Goal: Download file/media

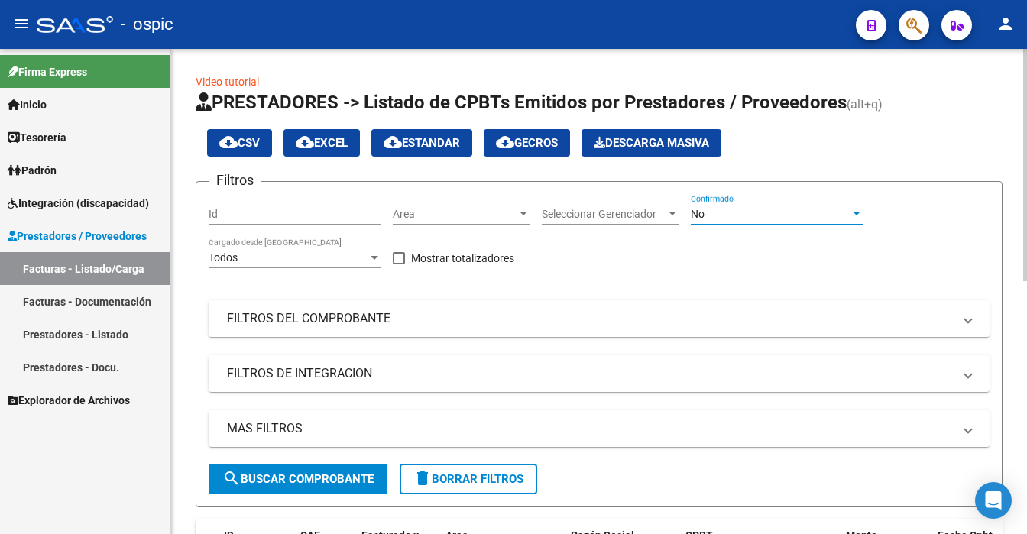
click at [779, 219] on div "No" at bounding box center [770, 214] width 159 height 13
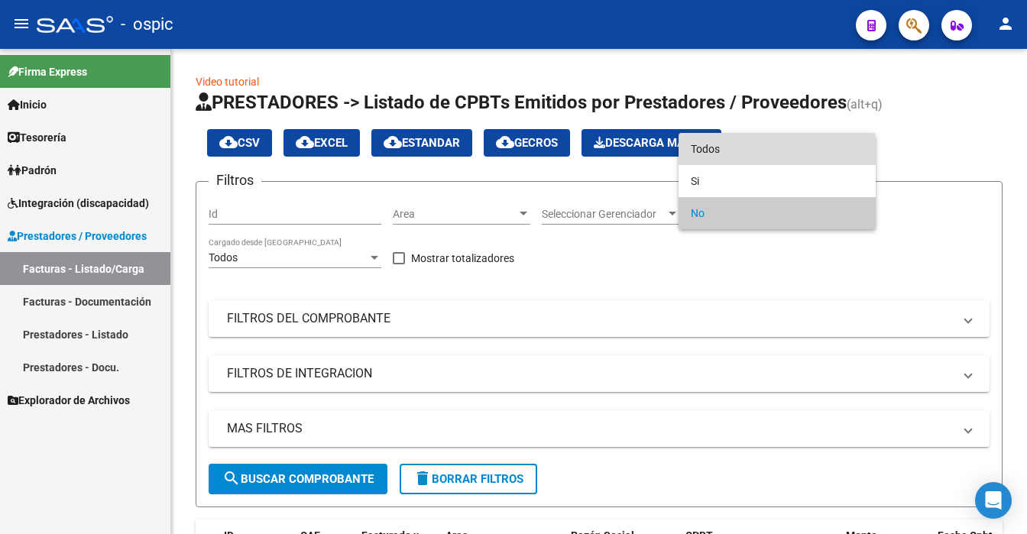
click at [775, 147] on span "Todos" at bounding box center [777, 149] width 173 height 32
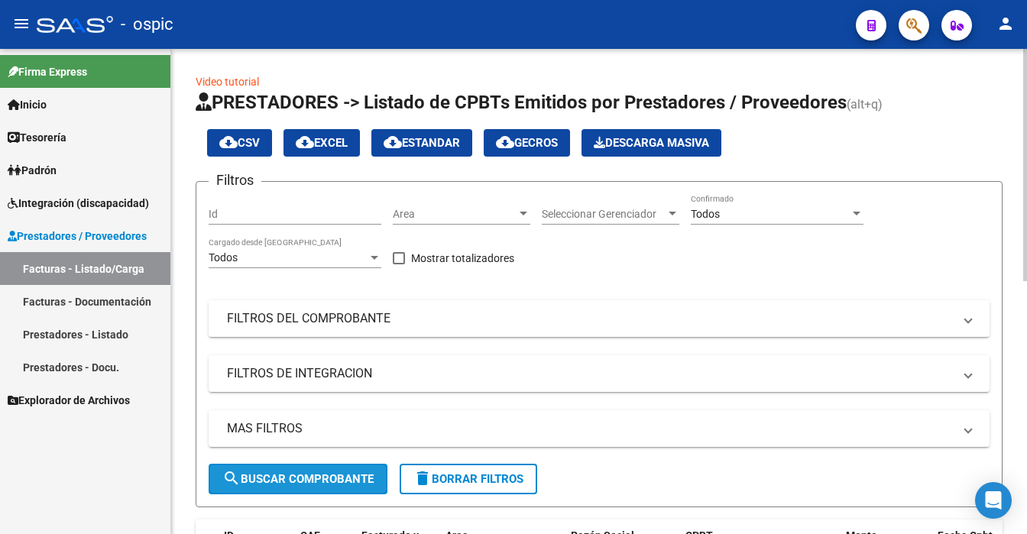
click at [327, 476] on span "search Buscar Comprobante" at bounding box center [297, 479] width 151 height 14
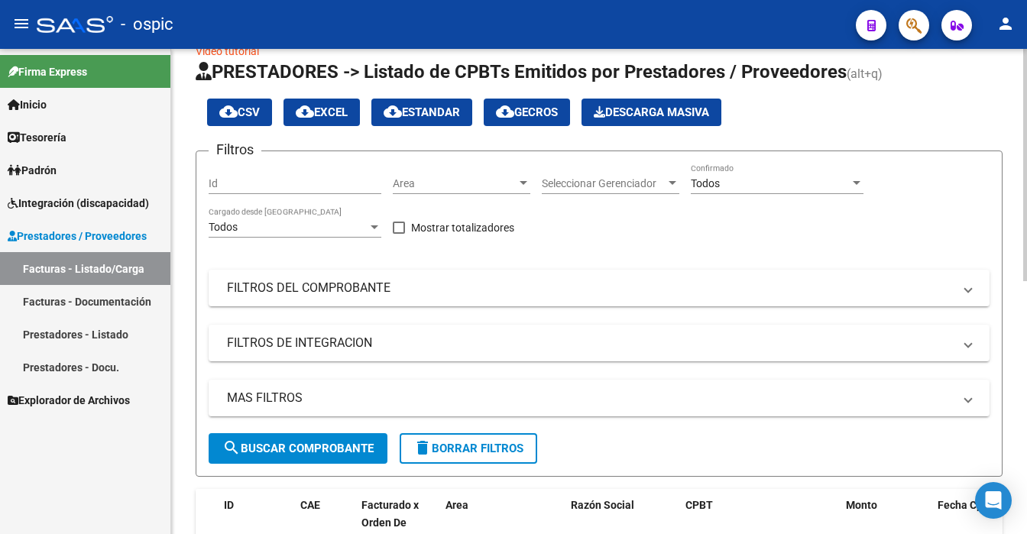
click at [1026, 410] on div at bounding box center [1025, 291] width 4 height 485
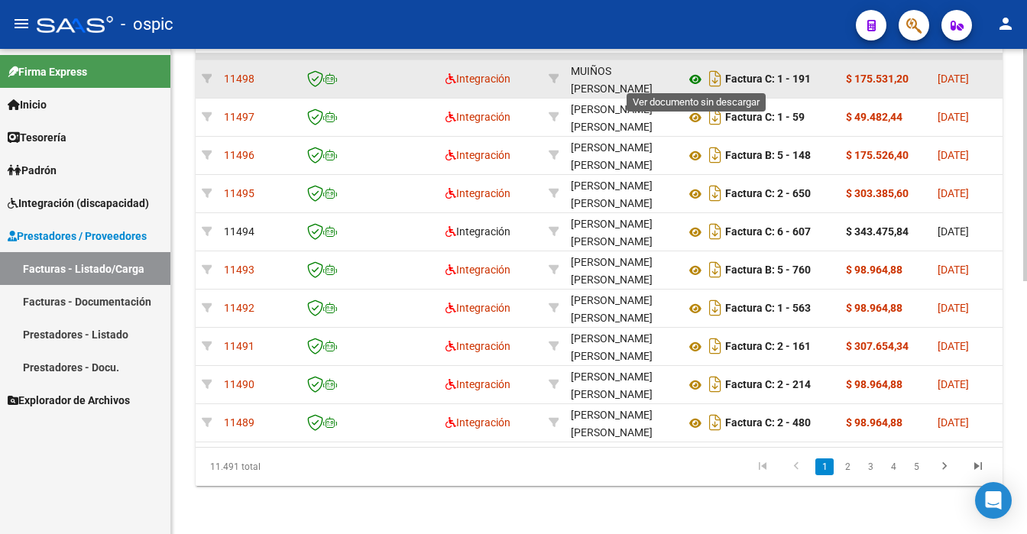
click at [692, 78] on icon at bounding box center [695, 79] width 20 height 18
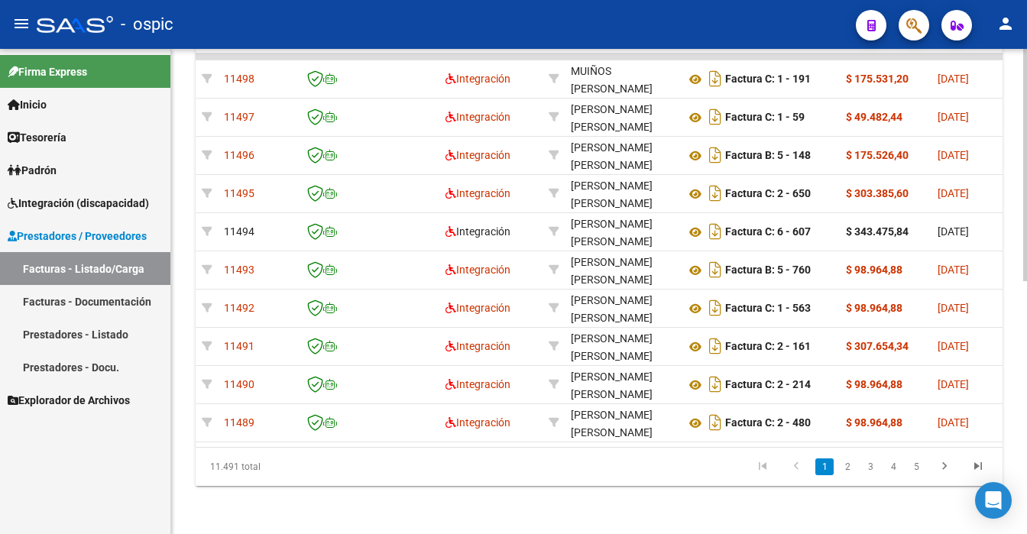
click at [1026, 124] on div at bounding box center [1025, 291] width 4 height 485
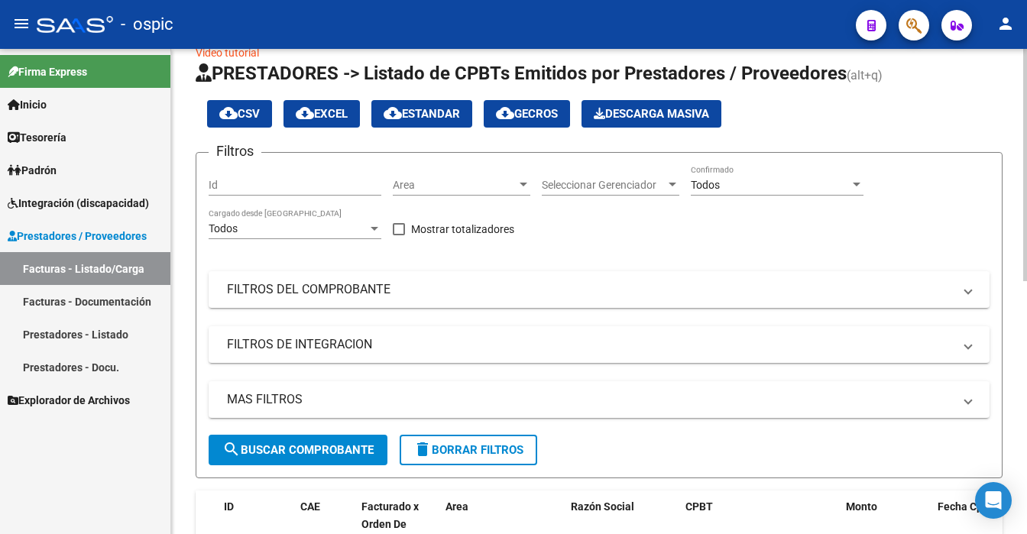
click at [1026, 163] on div at bounding box center [1025, 165] width 4 height 232
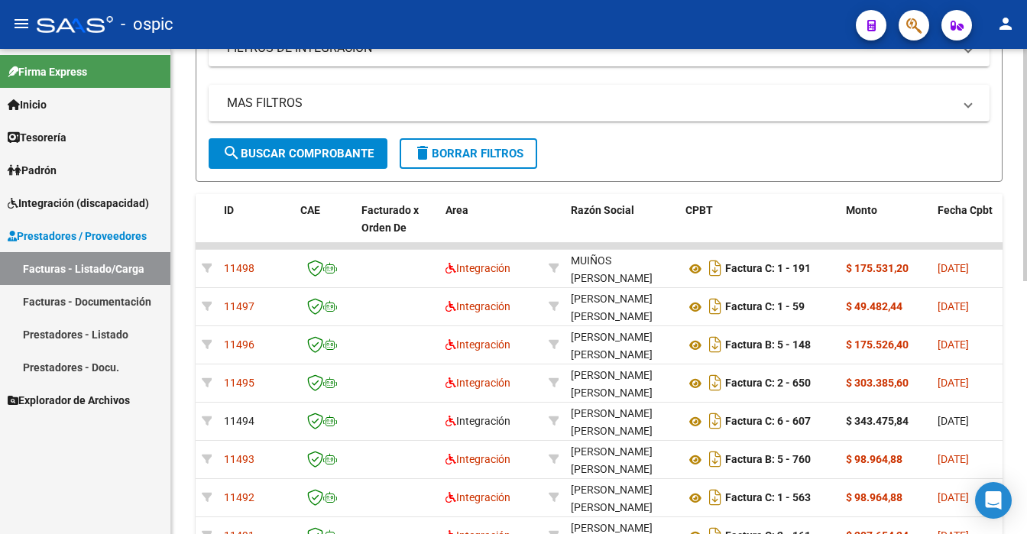
scroll to position [499, 0]
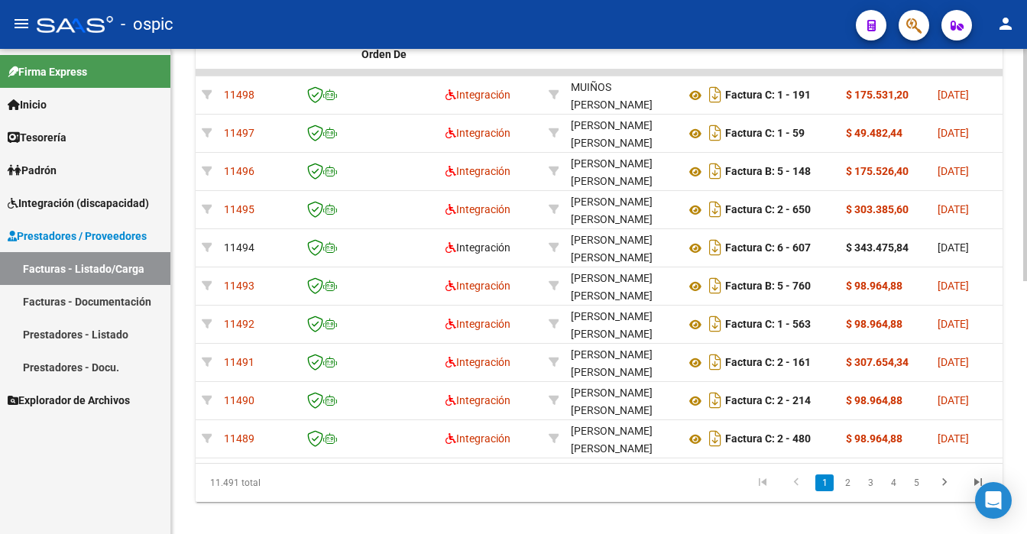
click at [1026, 281] on div at bounding box center [1025, 165] width 4 height 232
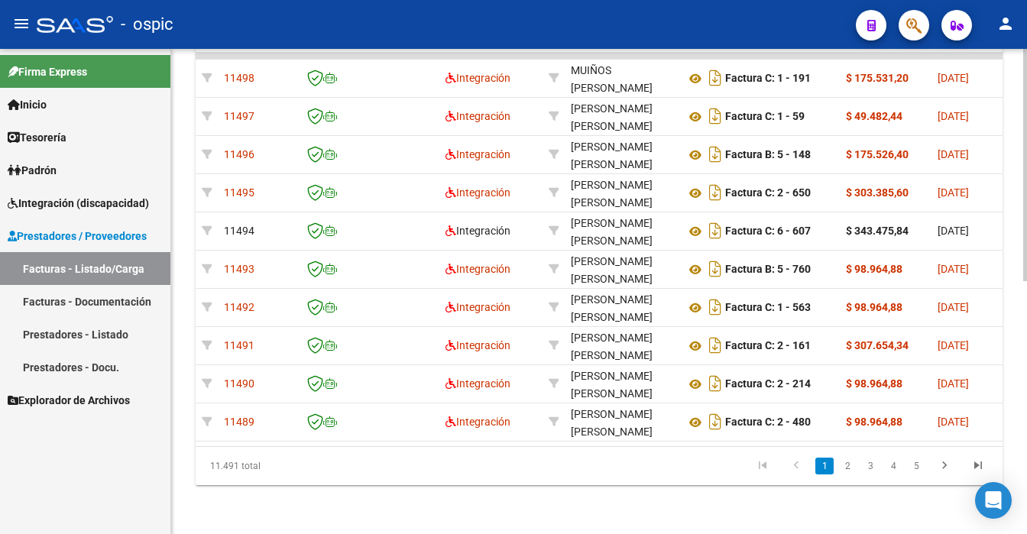
scroll to position [41, 0]
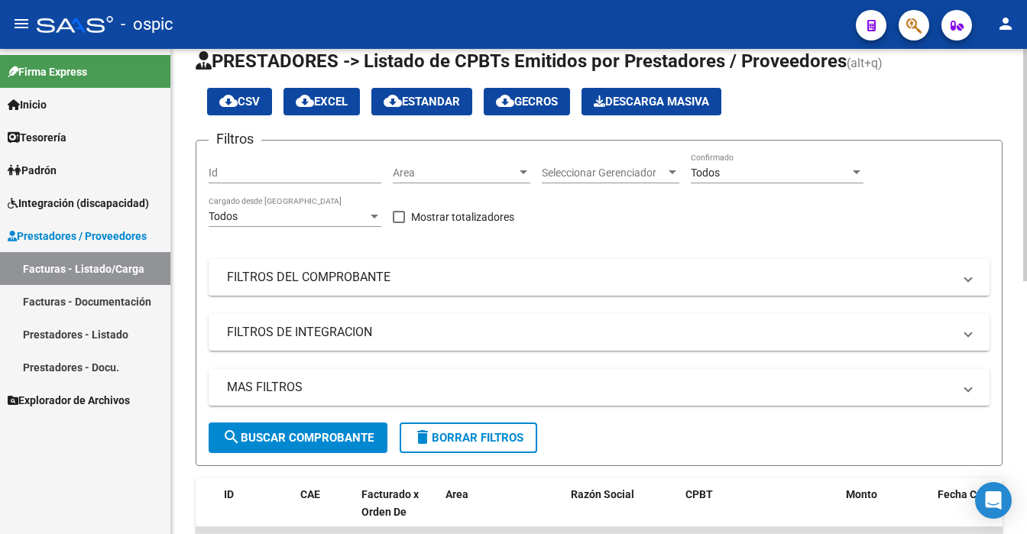
click at [1025, 79] on div at bounding box center [1025, 291] width 4 height 485
